Goal: Task Accomplishment & Management: Manage account settings

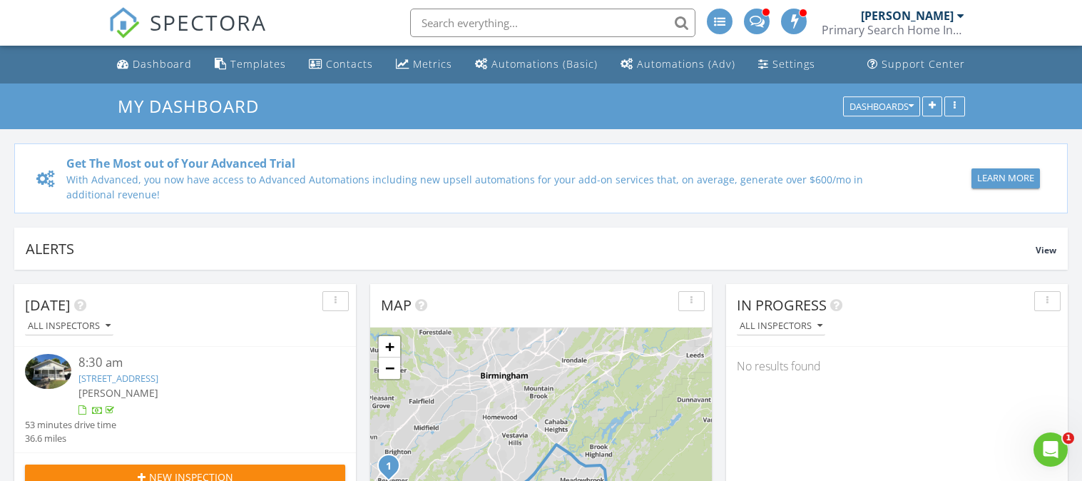
click at [287, 322] on div "All Inspectors" at bounding box center [190, 325] width 331 height 19
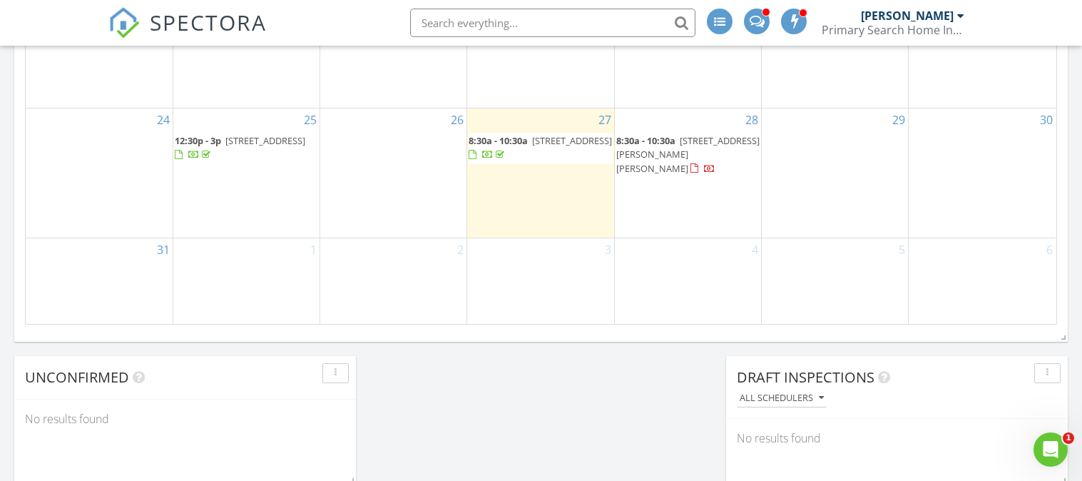
scroll to position [1069, 0]
click at [532, 148] on span "506 15th St N, Bessemer 35020" at bounding box center [572, 141] width 80 height 13
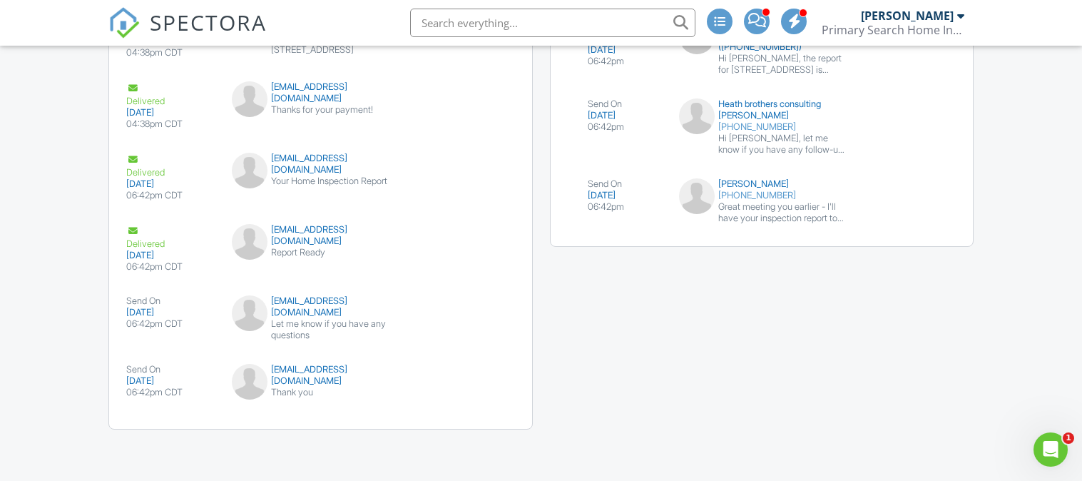
scroll to position [2159, 0]
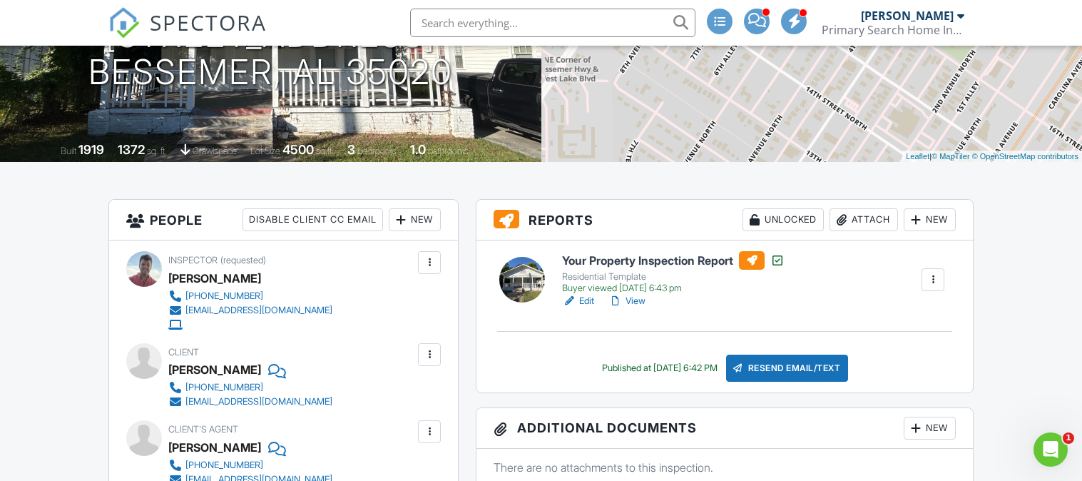
scroll to position [191, 0]
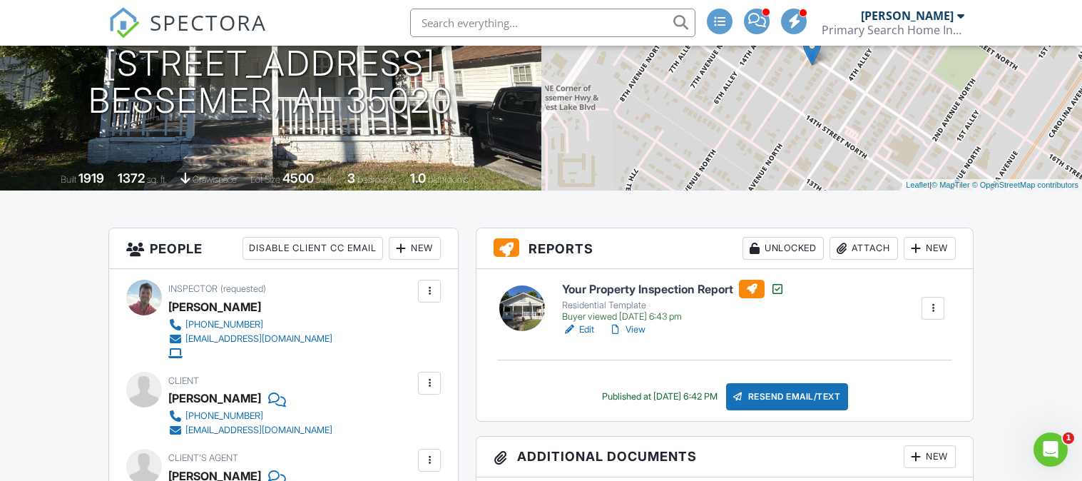
click at [633, 335] on link "View" at bounding box center [627, 329] width 37 height 14
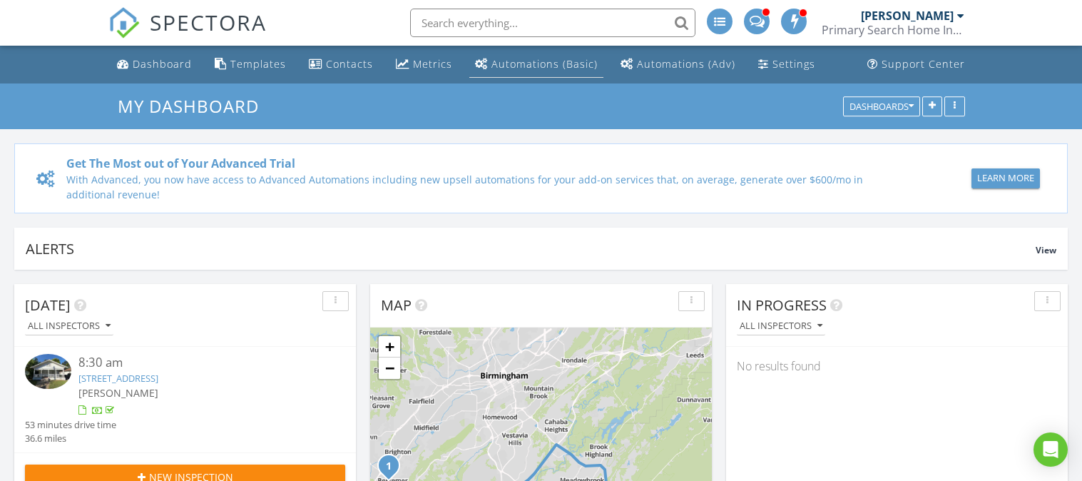
click at [513, 75] on link "Automations (Basic)" at bounding box center [536, 64] width 134 height 26
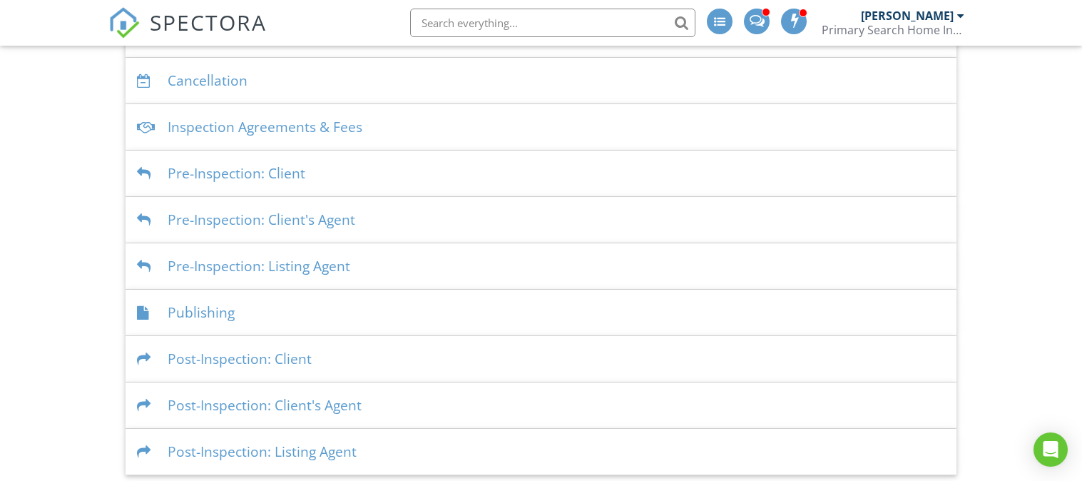
scroll to position [259, 0]
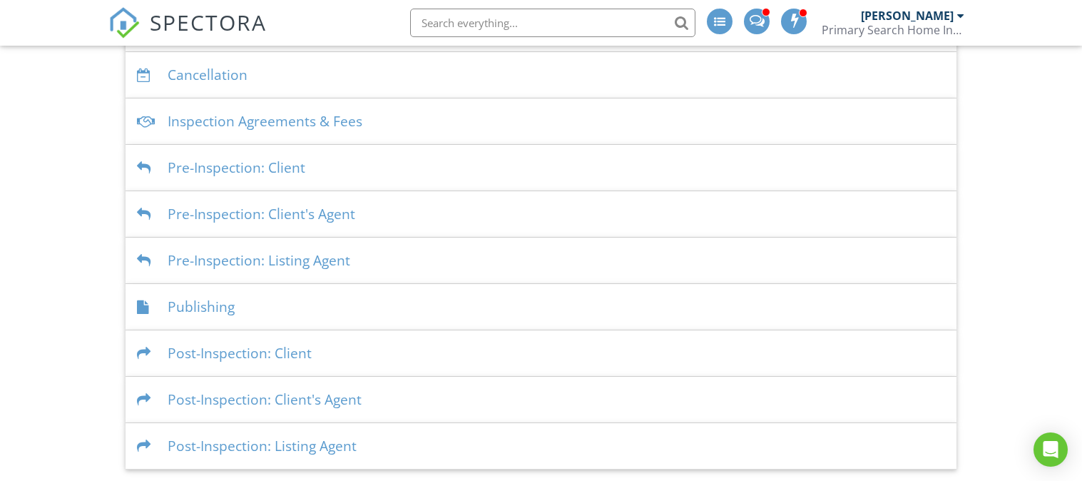
click at [285, 173] on div "Pre-Inspection: Client" at bounding box center [542, 168] width 832 height 46
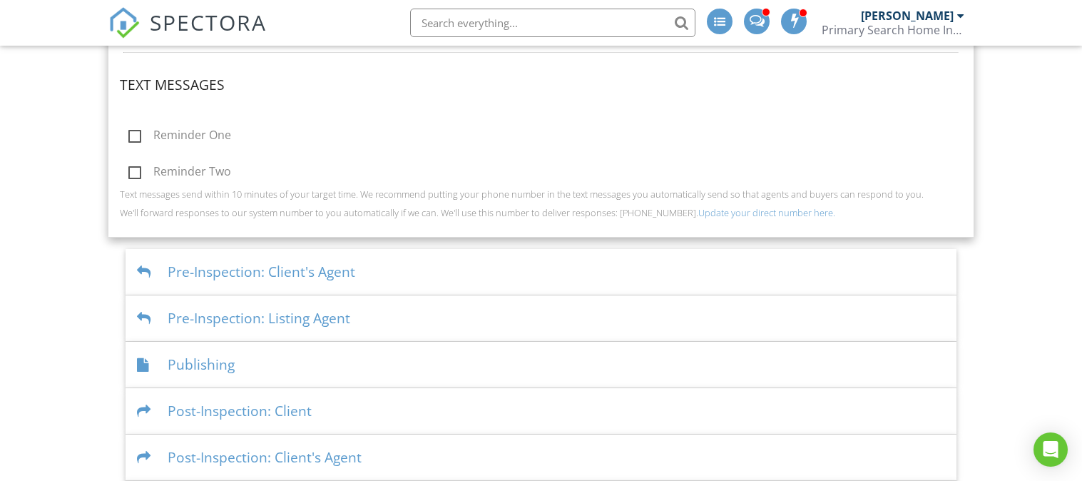
scroll to position [636, 0]
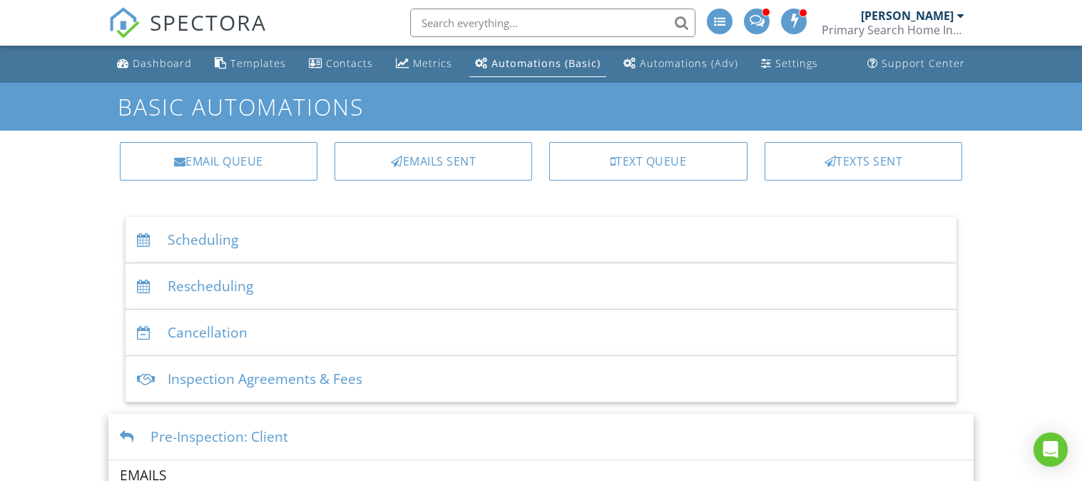
scroll to position [0, 0]
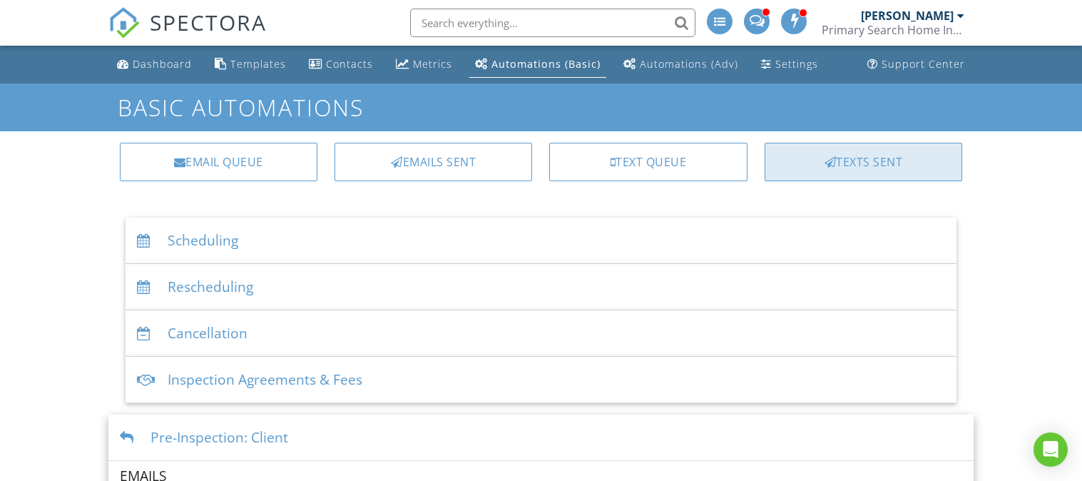
click at [800, 166] on div "Texts Sent" at bounding box center [864, 162] width 198 height 39
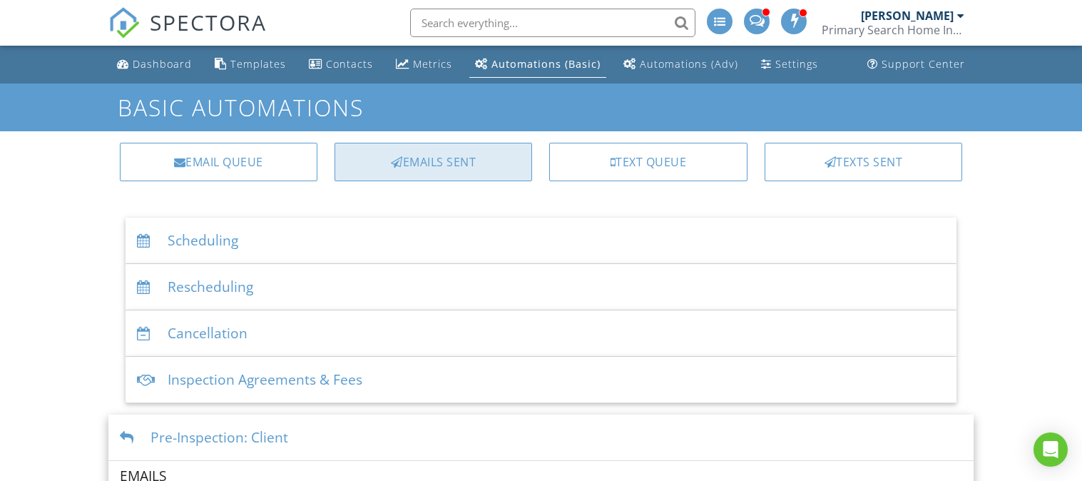
click at [479, 168] on div "Emails Sent" at bounding box center [434, 162] width 198 height 39
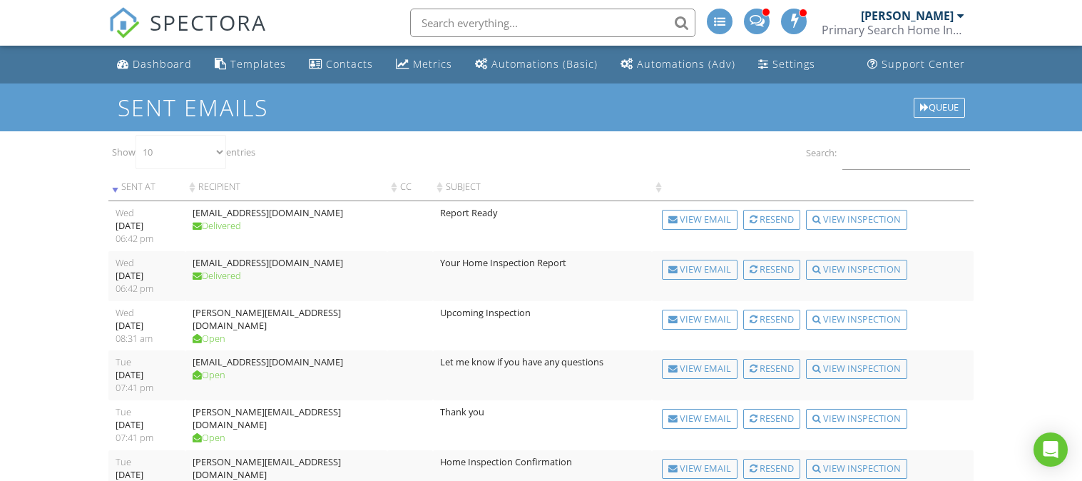
click at [57, 308] on div "Dashboard Templates Contacts Metrics Automations (Basic) Automations (Adv) Sett…" at bounding box center [541, 387] width 1082 height 682
click at [558, 72] on link "Automations (Basic)" at bounding box center [536, 64] width 134 height 26
